Goal: Task Accomplishment & Management: Manage account settings

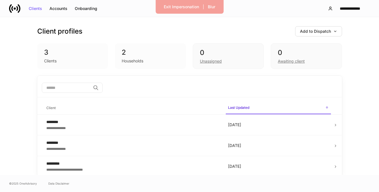
scroll to position [2, 0]
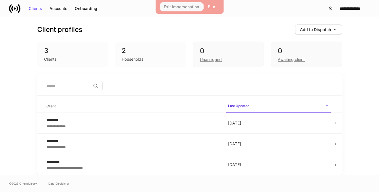
click at [172, 9] on div "Exit Impersonation" at bounding box center [181, 7] width 35 height 4
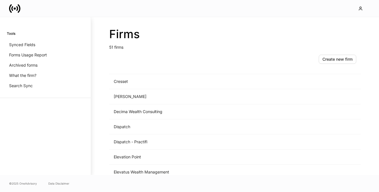
scroll to position [269, 0]
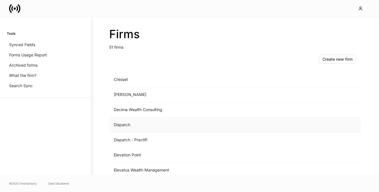
click at [128, 124] on td "Dispatch" at bounding box center [187, 124] width 157 height 15
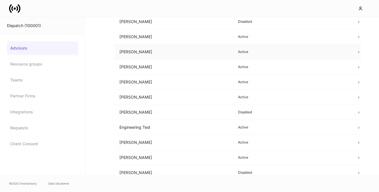
scroll to position [61, 0]
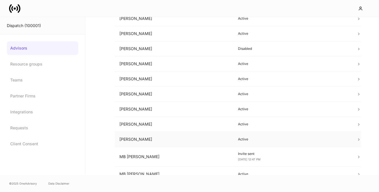
click at [139, 136] on td "Marybeth Unsworth" at bounding box center [174, 139] width 118 height 15
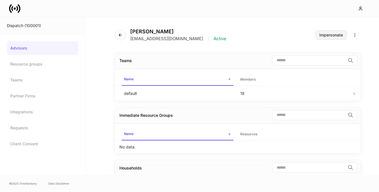
click at [328, 34] on div "Impersonate" at bounding box center [331, 35] width 24 height 4
